Goal: Check status: Verify the current state of an ongoing process or item

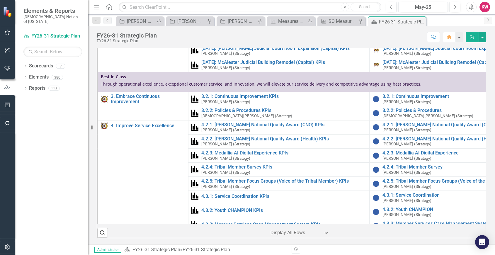
scroll to position [358, 0]
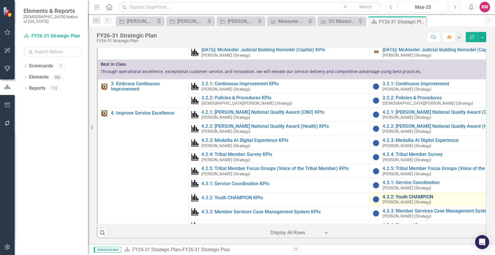
click at [422, 195] on link "4.3.2: Youth CHAMPION" at bounding box center [464, 196] width 165 height 5
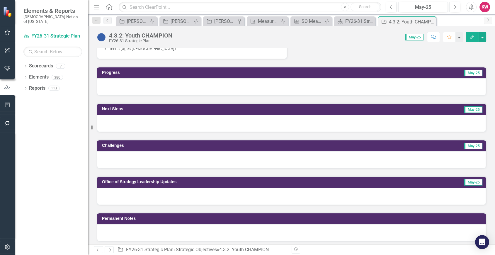
scroll to position [207, 0]
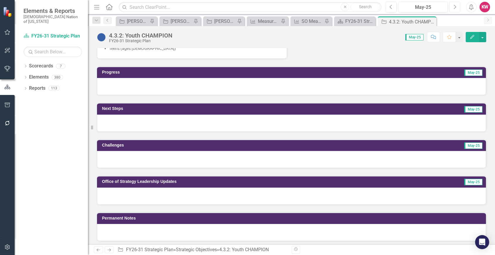
click at [455, 6] on icon "button" at bounding box center [455, 7] width 2 height 4
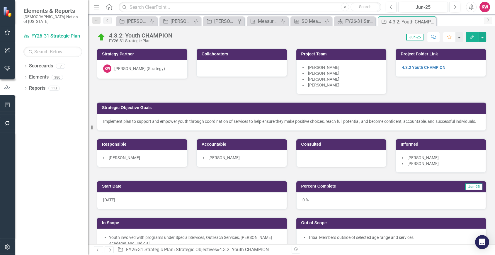
drag, startPoint x: 455, startPoint y: 6, endPoint x: 463, endPoint y: 21, distance: 17.0
click at [463, 21] on div "Strategic Objective [PERSON_NAME] SO's (three-month view) Pin Strategic Objecti…" at bounding box center [298, 20] width 366 height 9
click at [455, 7] on icon "Next" at bounding box center [454, 6] width 3 height 5
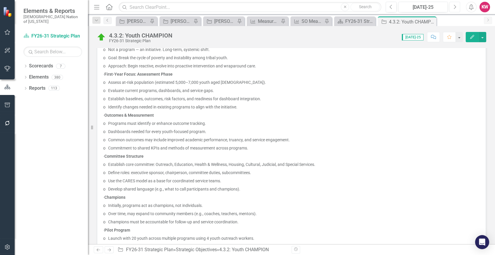
scroll to position [349, 0]
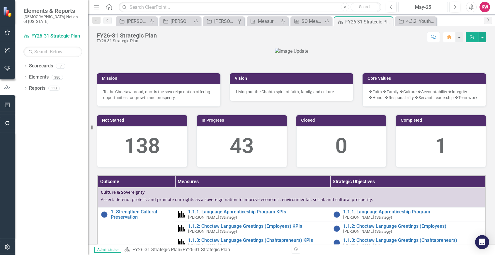
click at [418, 4] on div "May-25" at bounding box center [422, 7] width 45 height 7
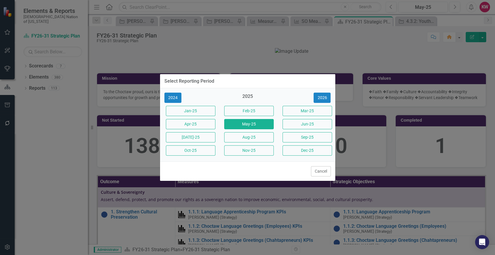
click at [207, 136] on button "[DATE]-25" at bounding box center [191, 137] width 50 height 10
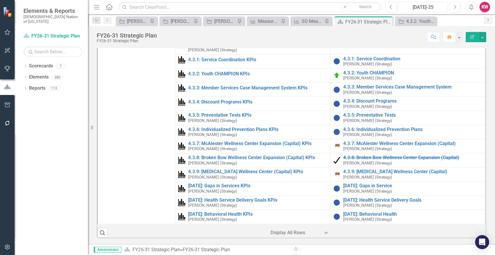
scroll to position [492, 0]
